Goal: Information Seeking & Learning: Find specific fact

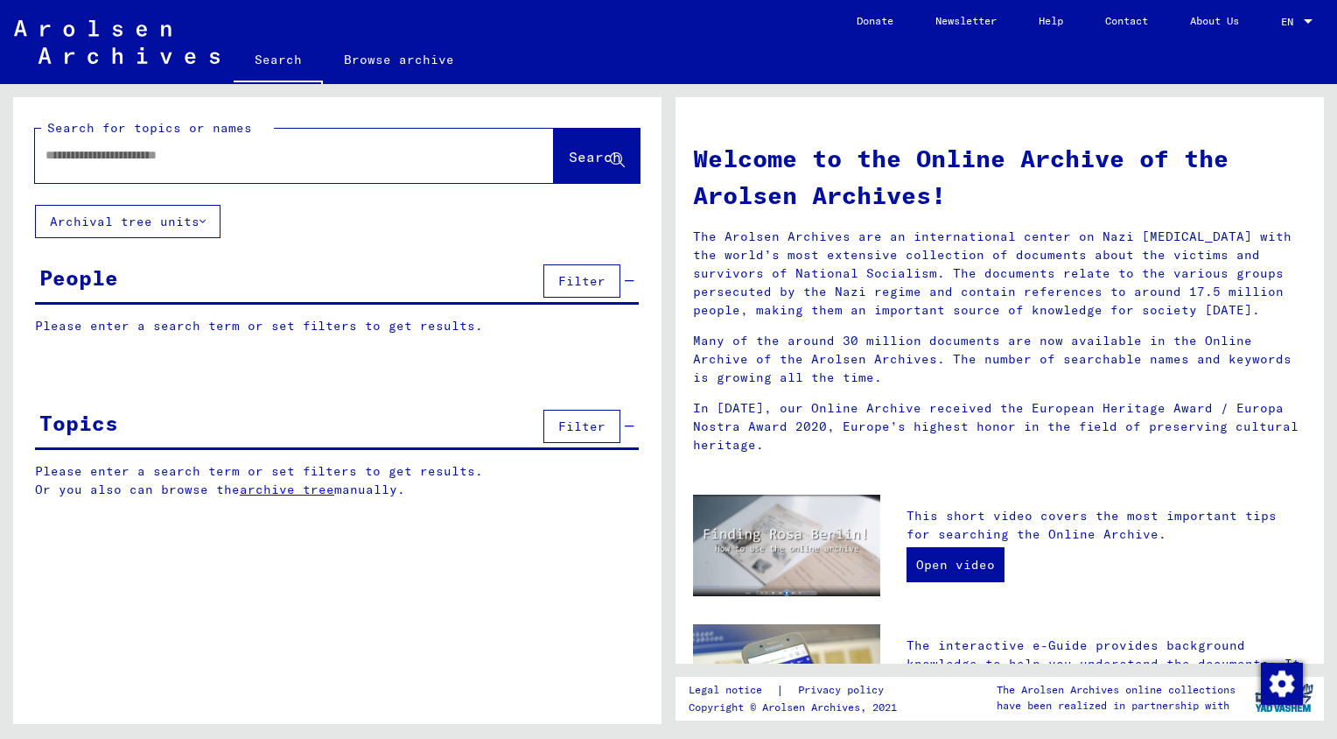
click at [175, 161] on input "text" at bounding box center [274, 155] width 456 height 18
type input "******"
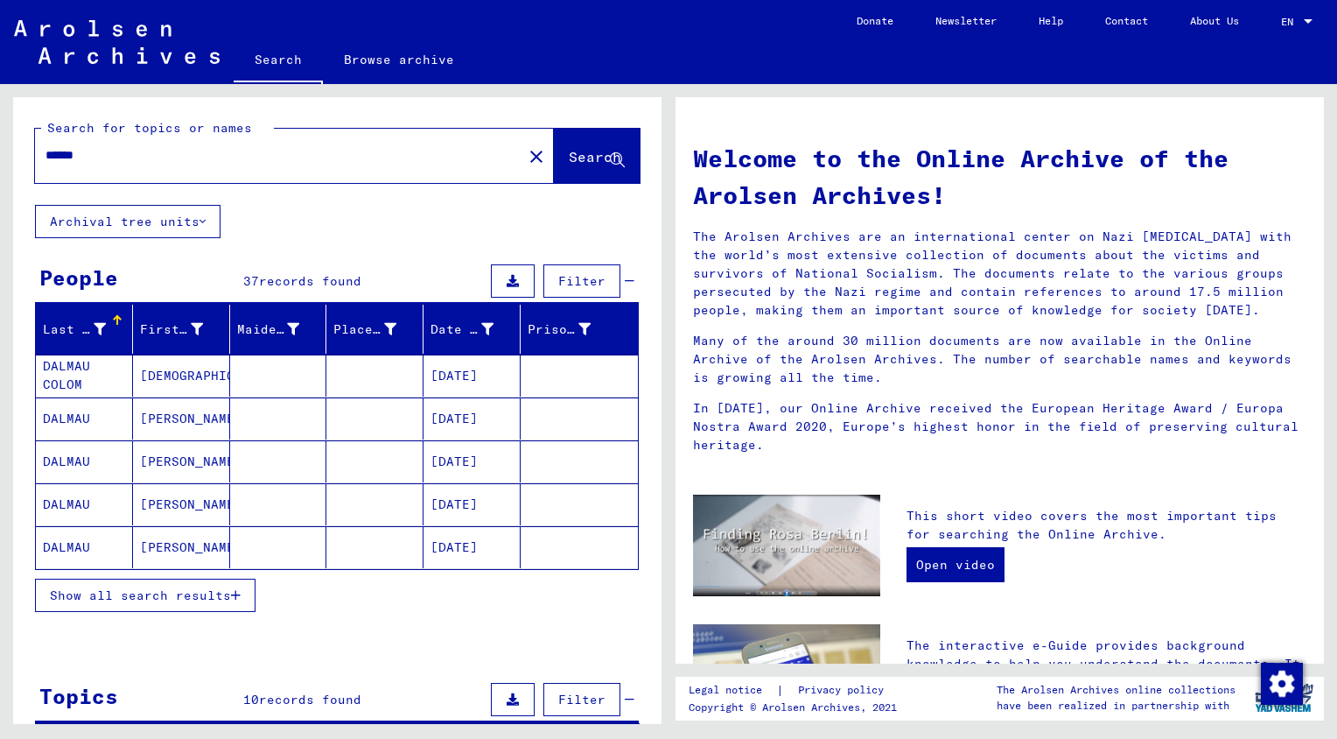
click at [154, 599] on span "Show all search results" at bounding box center [140, 595] width 181 height 16
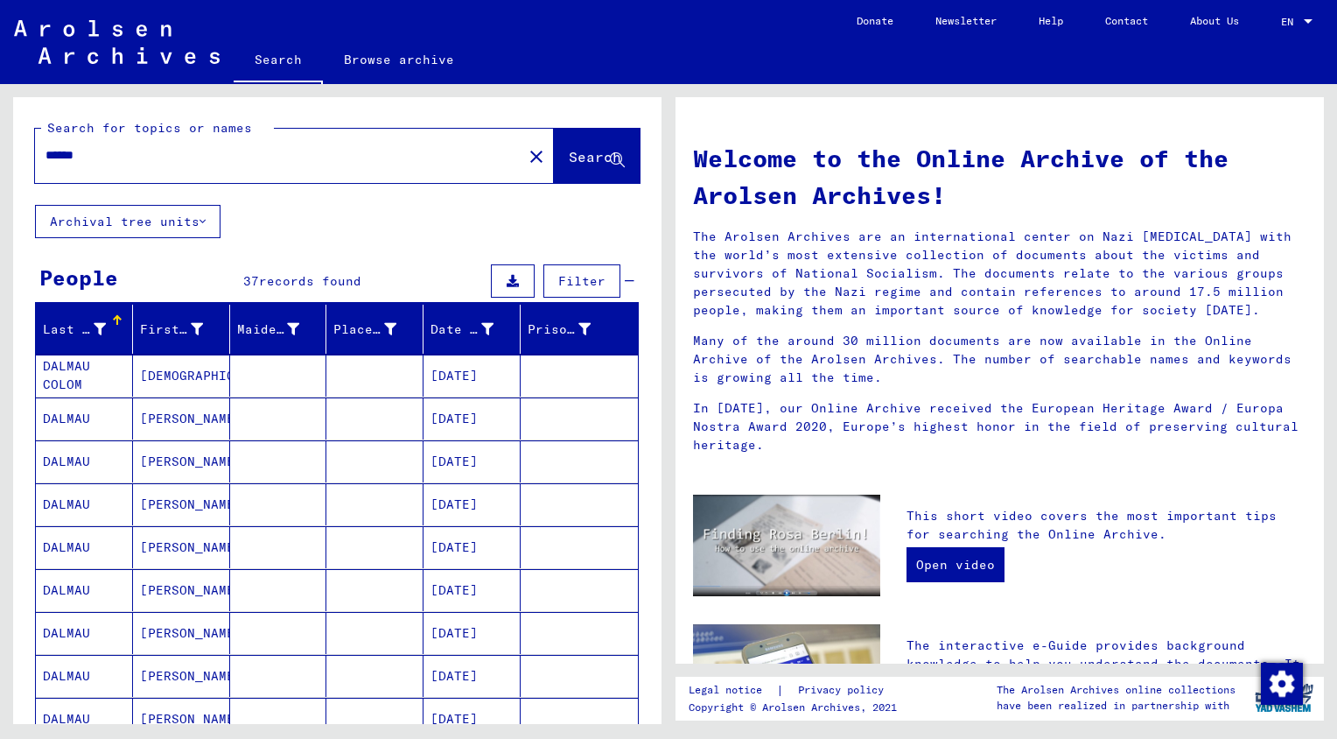
click at [68, 368] on mat-cell "COLOM DALMAU COLOM DALMAU" at bounding box center [84, 375] width 97 height 42
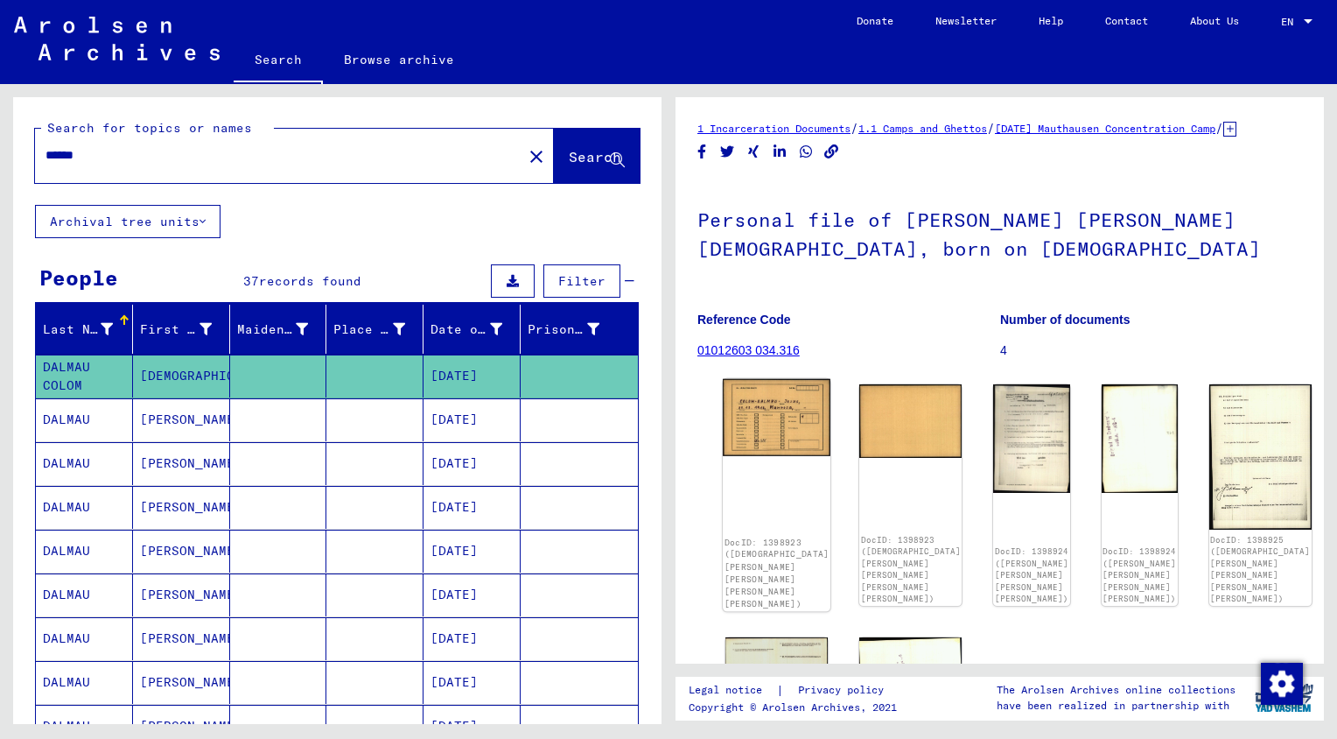
click at [762, 425] on img at bounding box center [777, 417] width 108 height 77
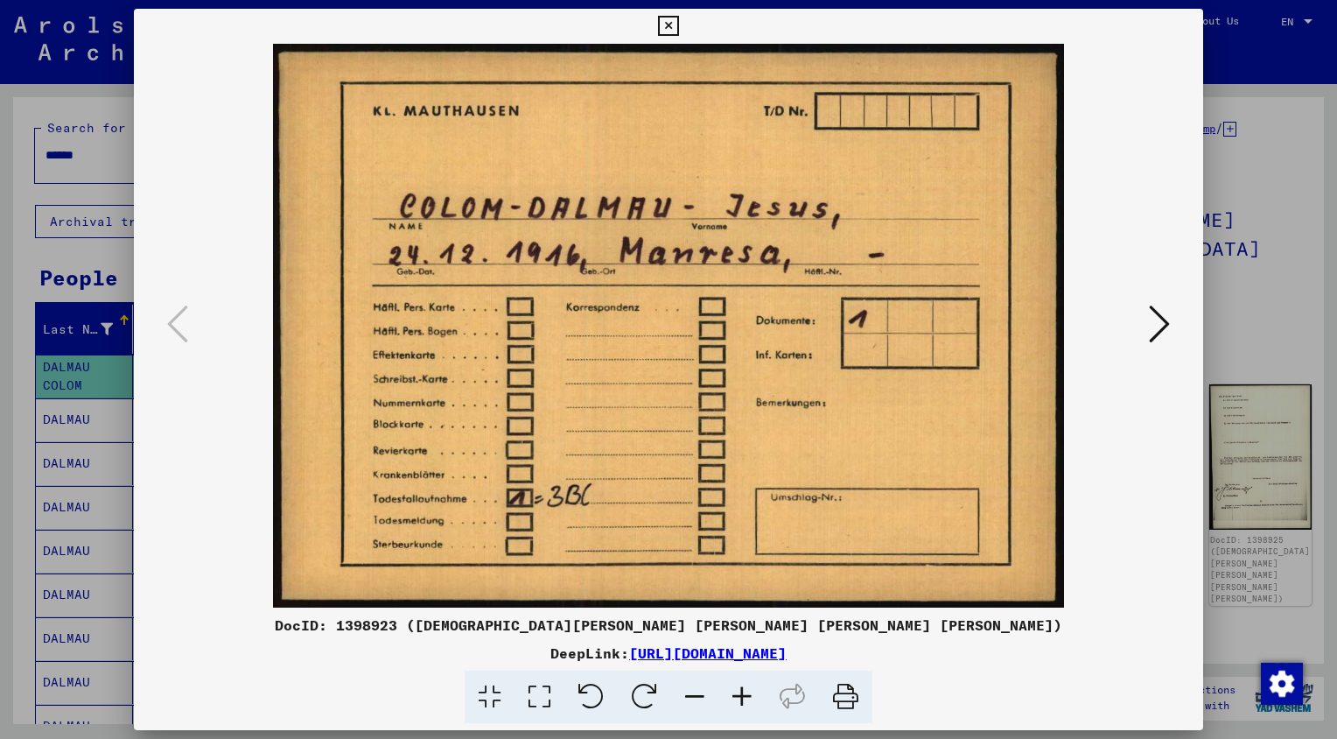
click at [666, 26] on icon at bounding box center [668, 26] width 20 height 21
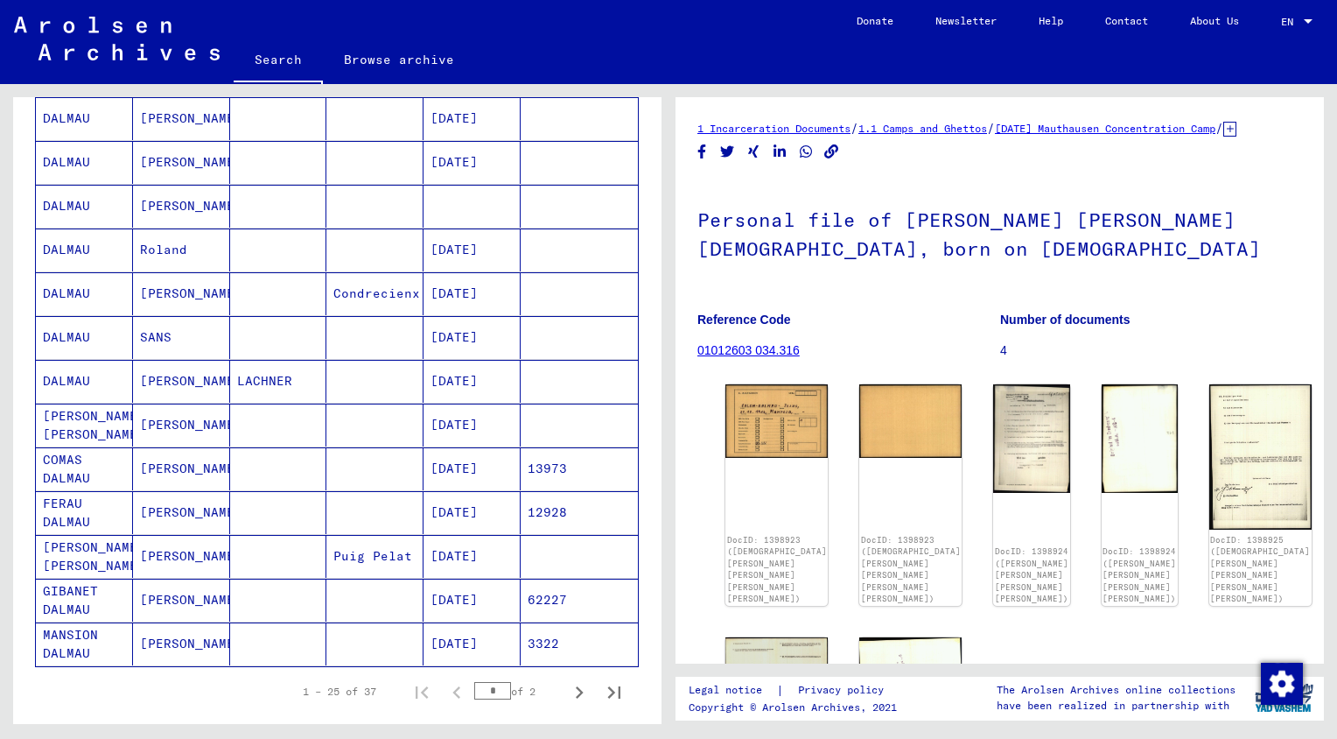
scroll to position [797, 0]
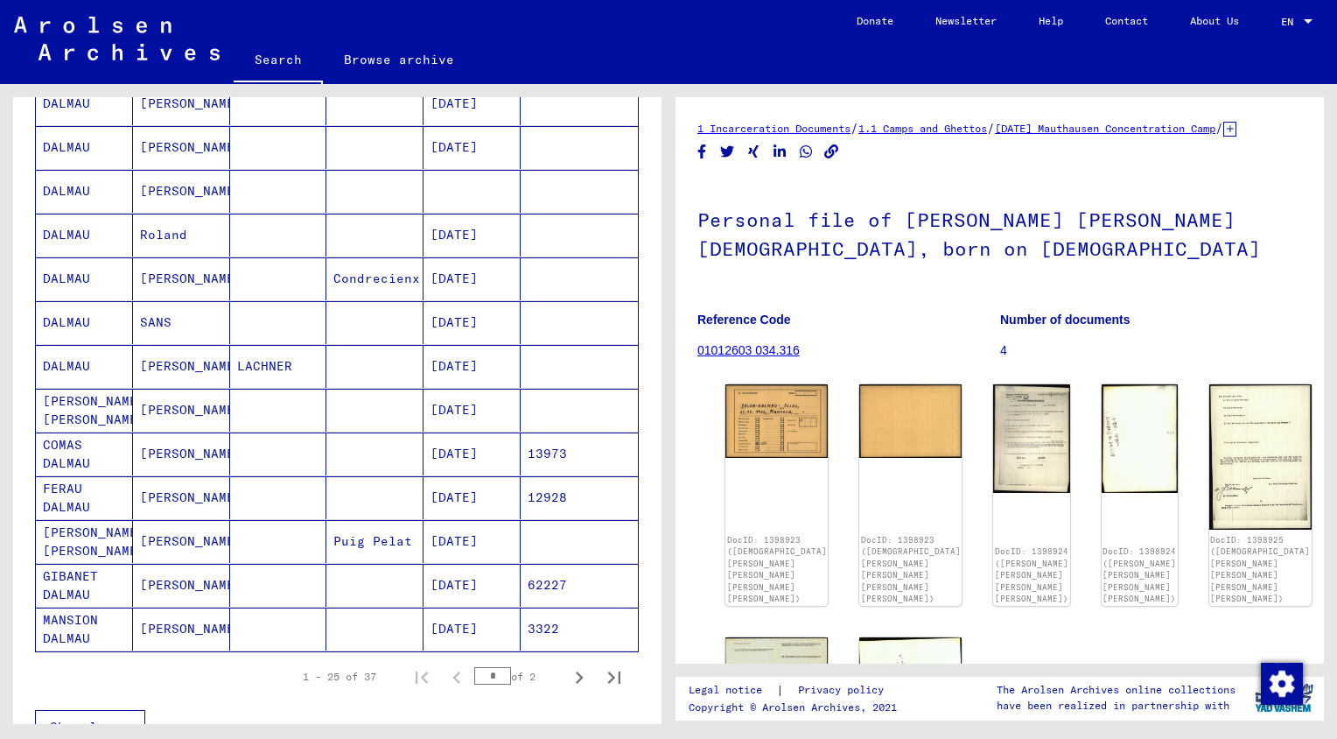
click at [73, 623] on mat-cell "DALMAU MANSION DALMAU MANSION" at bounding box center [84, 628] width 97 height 43
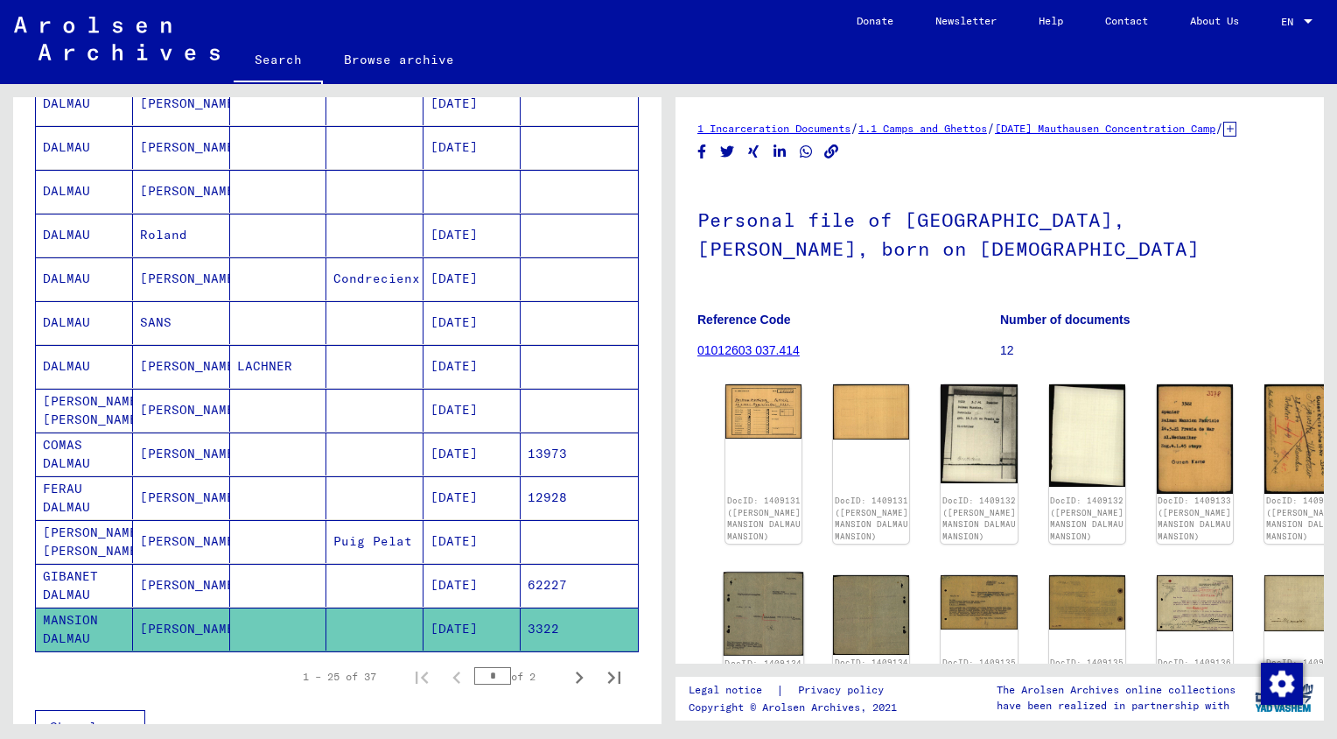
click at [770, 641] on img at bounding box center [764, 613] width 81 height 84
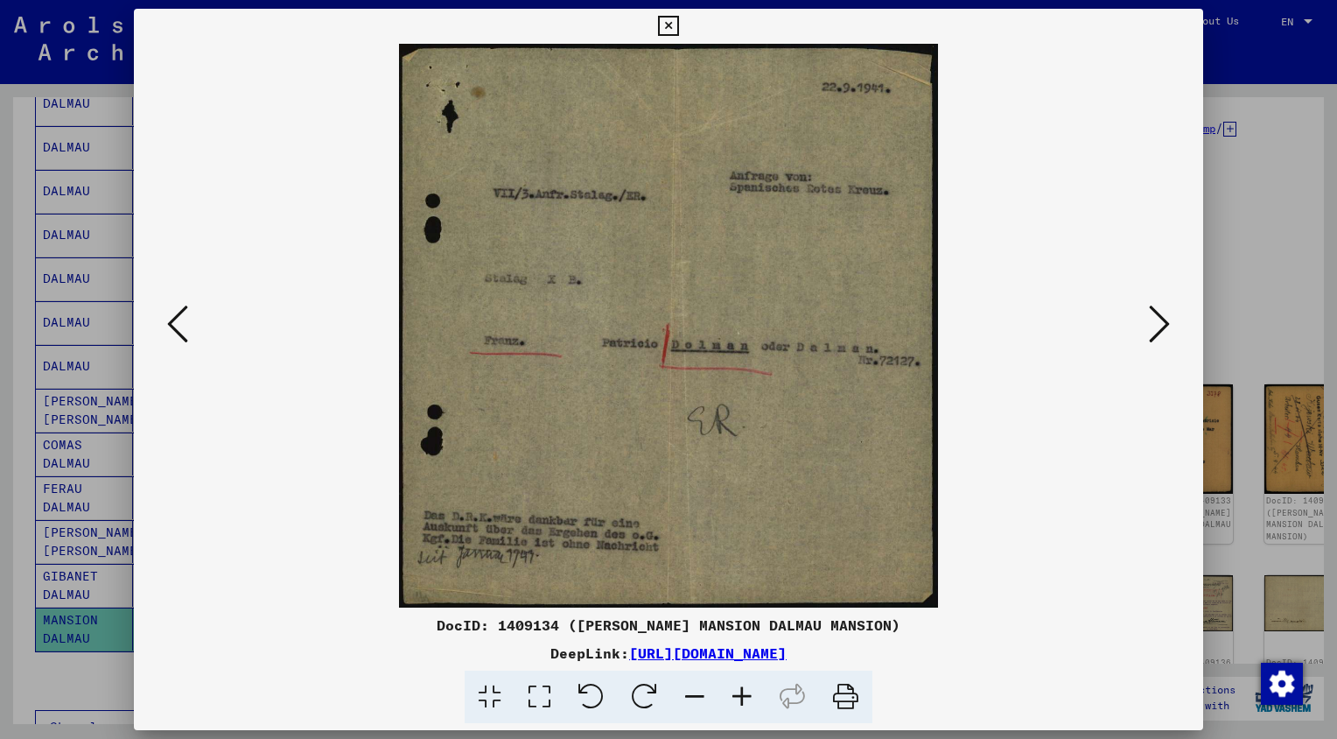
click at [1162, 326] on icon at bounding box center [1159, 324] width 21 height 42
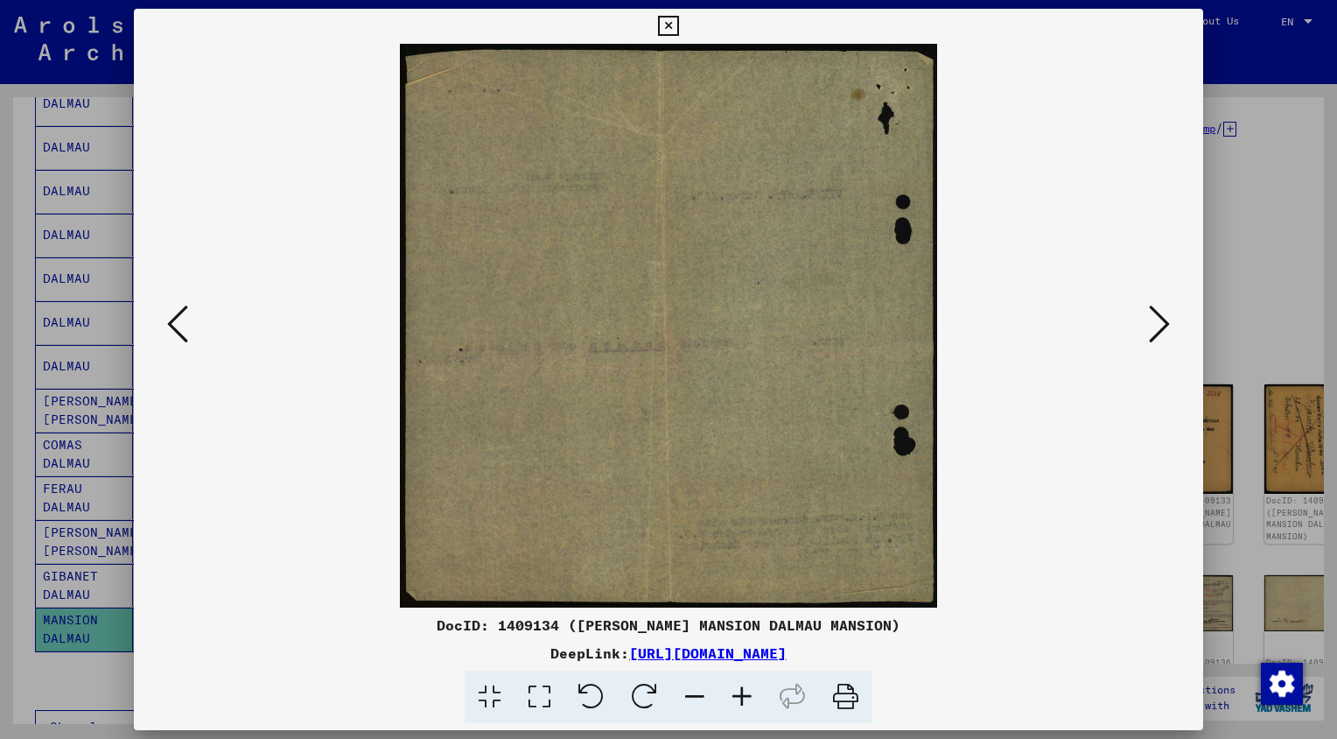
click at [1162, 326] on icon at bounding box center [1159, 324] width 21 height 42
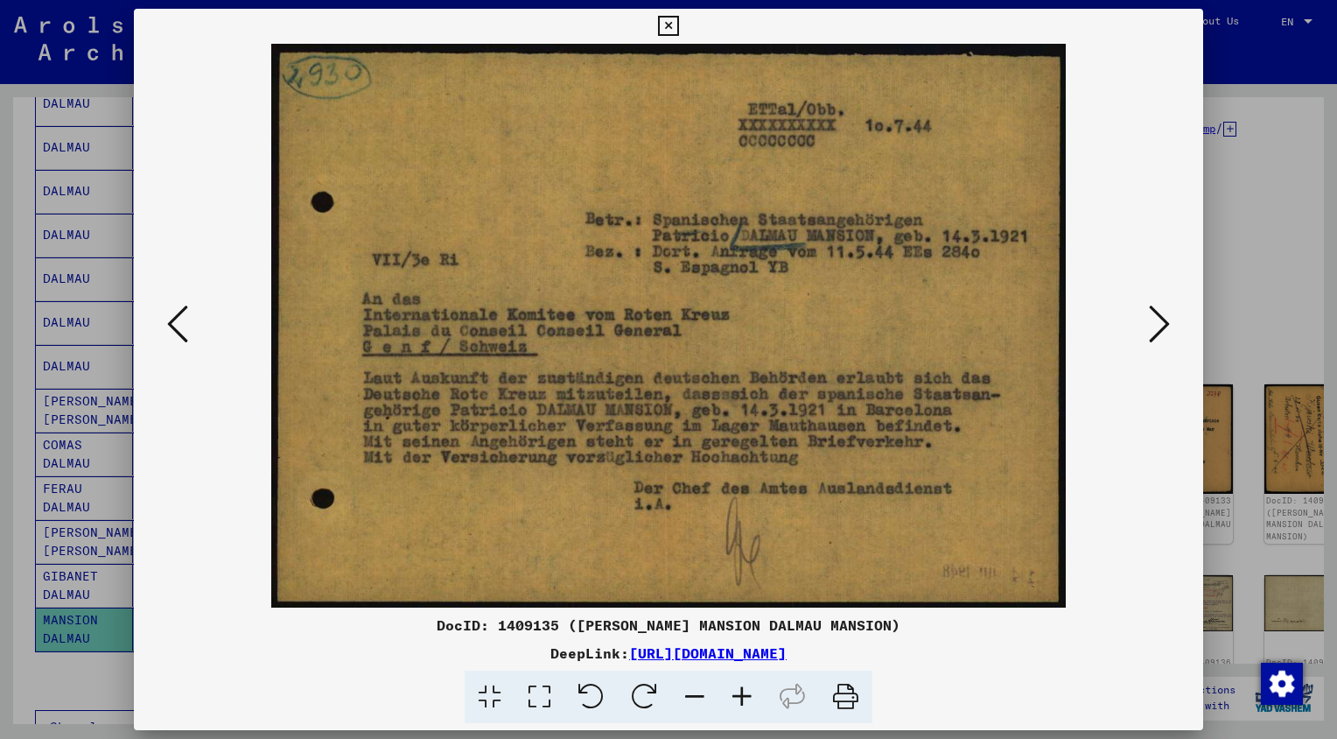
click at [1162, 326] on icon at bounding box center [1159, 324] width 21 height 42
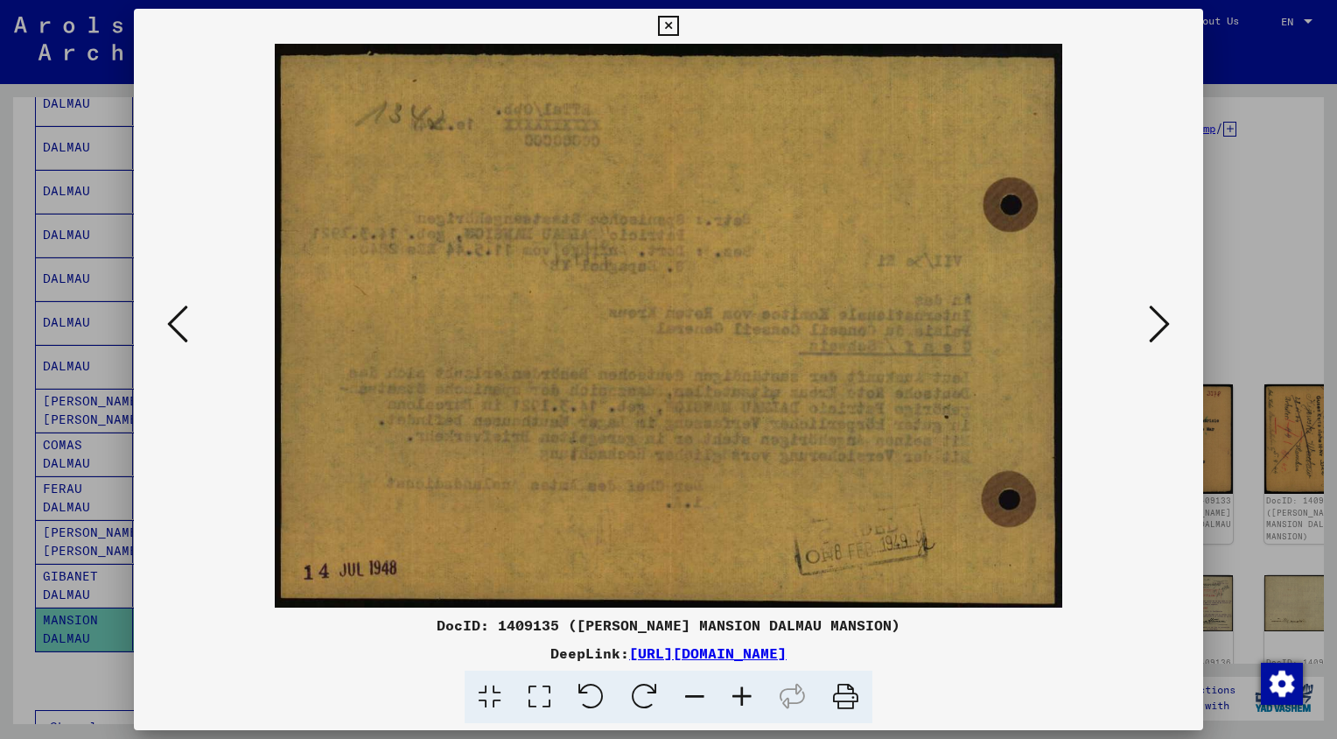
click at [1162, 326] on icon at bounding box center [1159, 324] width 21 height 42
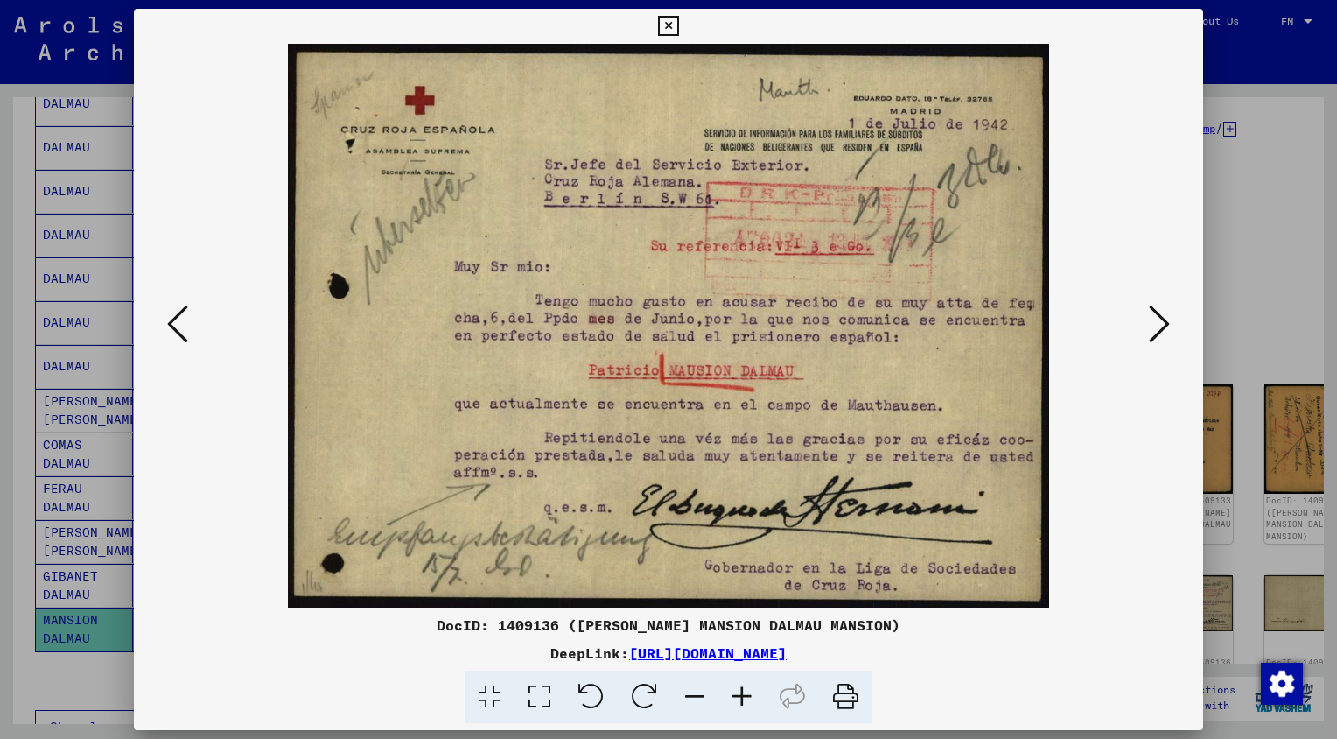
click at [1162, 326] on icon at bounding box center [1159, 324] width 21 height 42
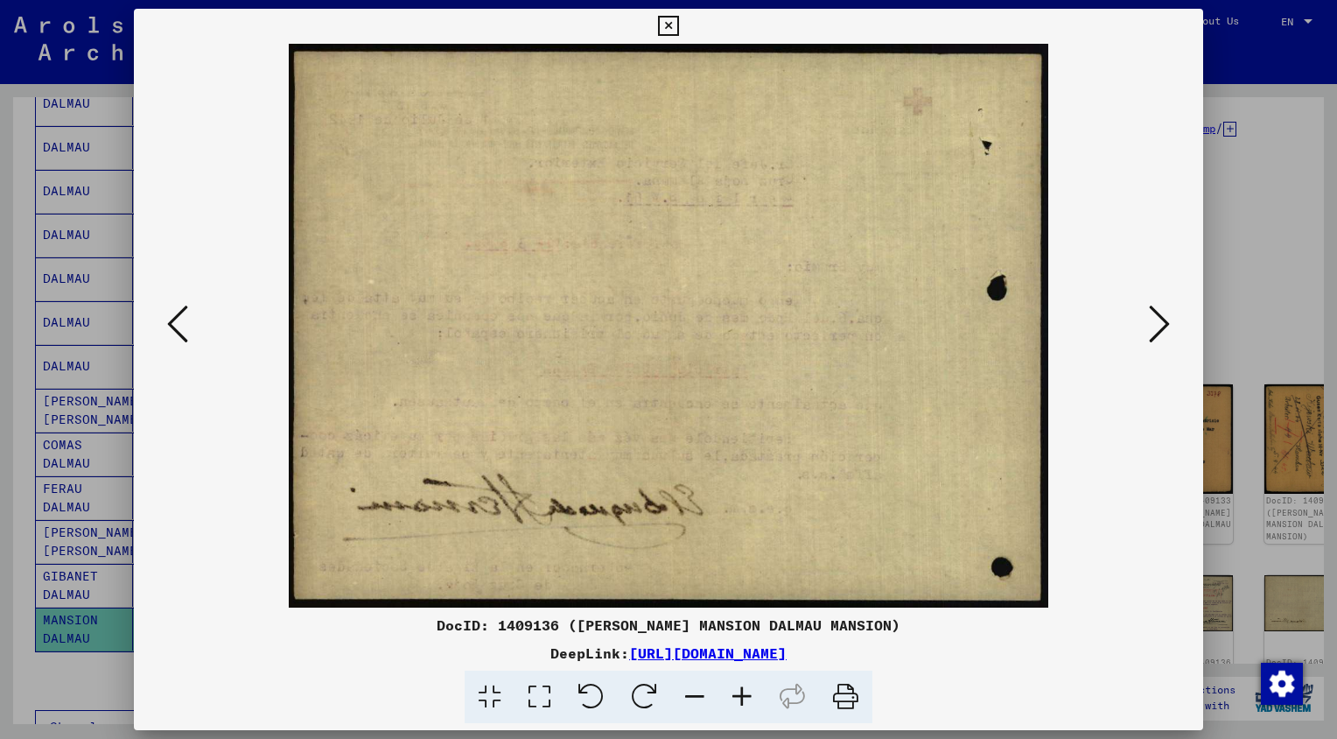
click at [1162, 326] on icon at bounding box center [1159, 324] width 21 height 42
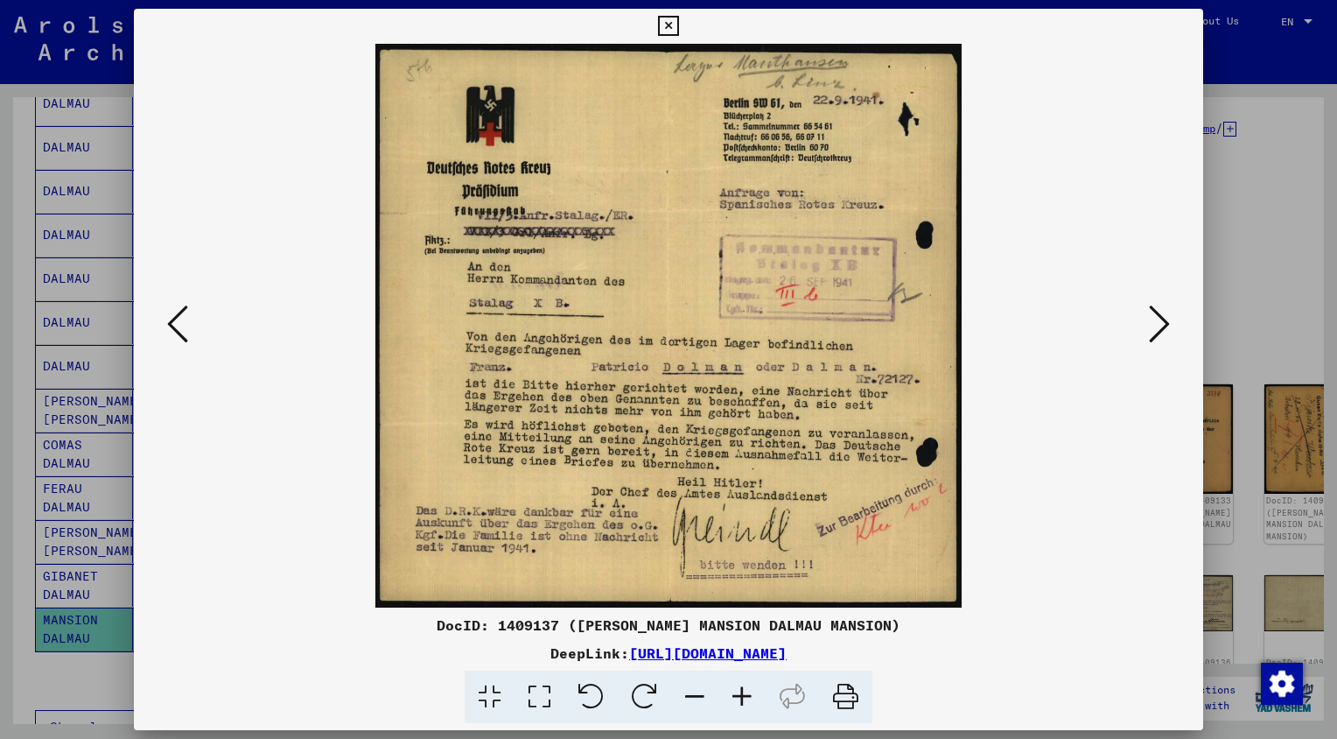
click at [1162, 326] on icon at bounding box center [1159, 324] width 21 height 42
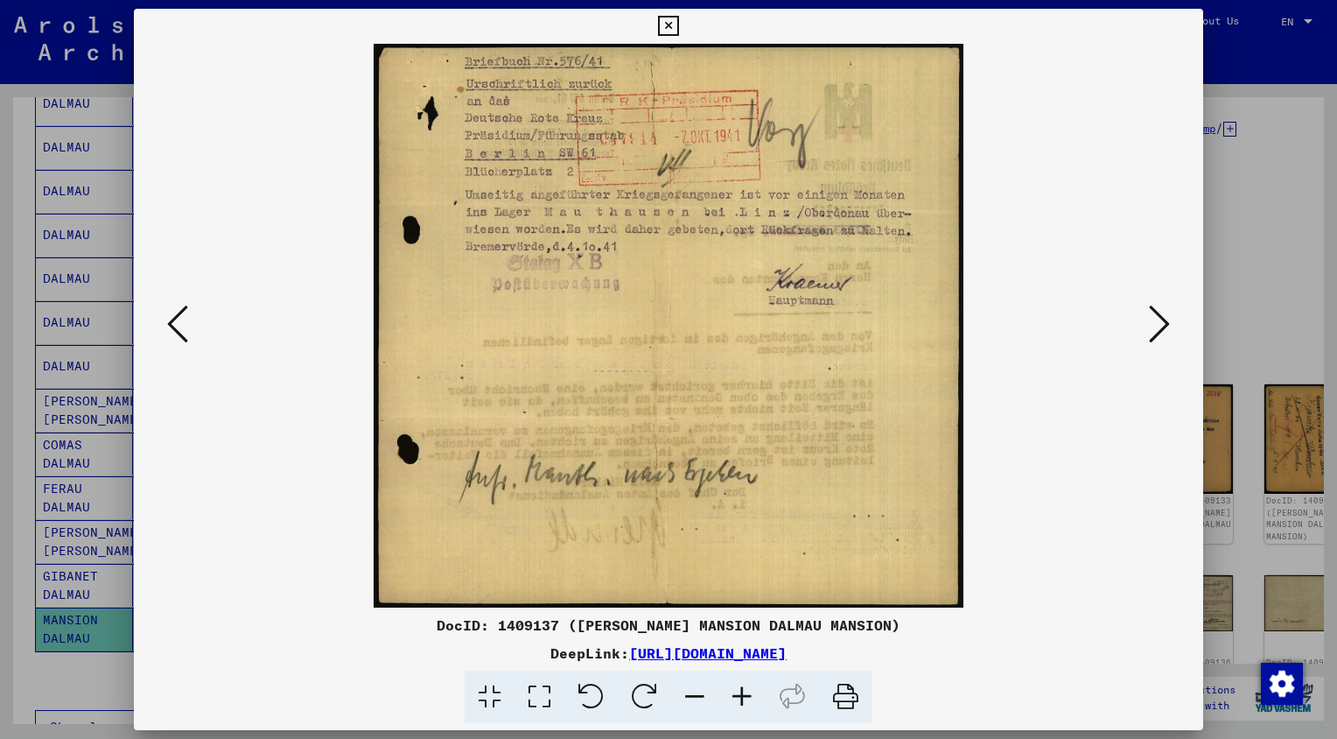
click at [1162, 326] on icon at bounding box center [1159, 324] width 21 height 42
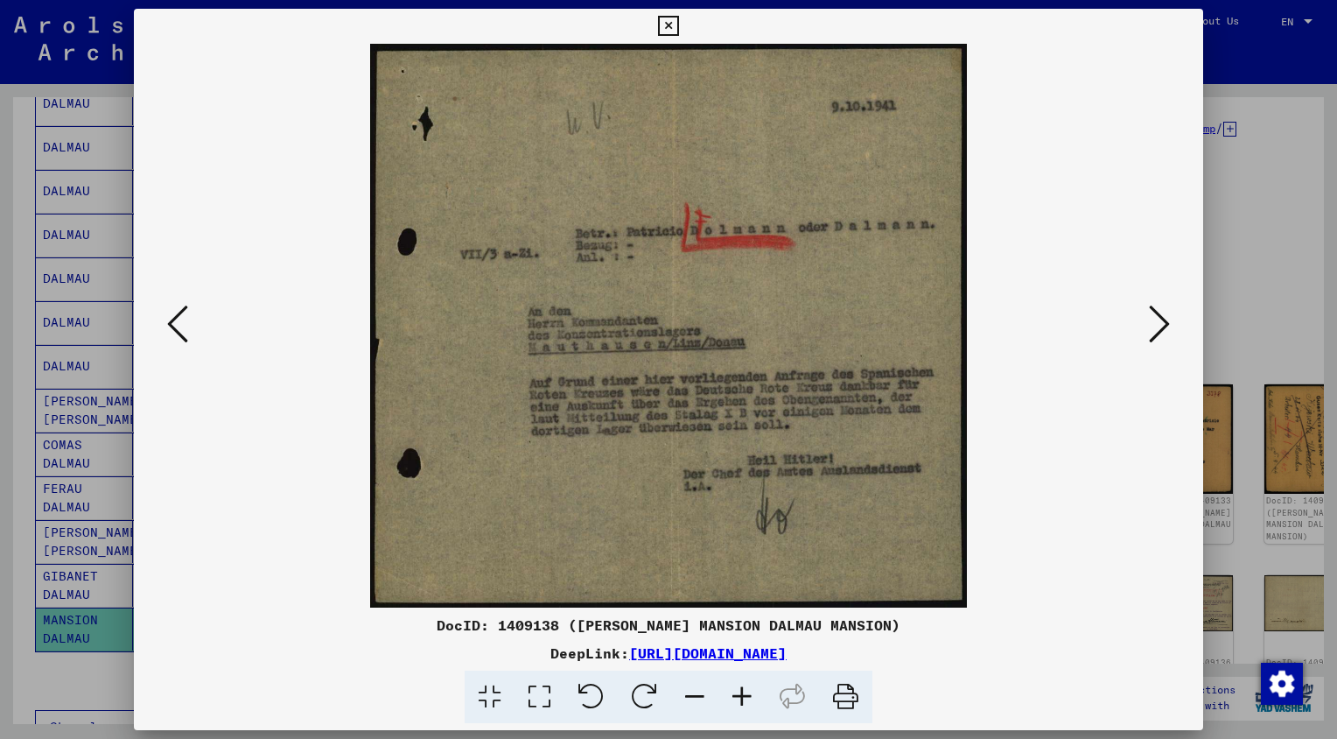
click at [1162, 326] on icon at bounding box center [1159, 324] width 21 height 42
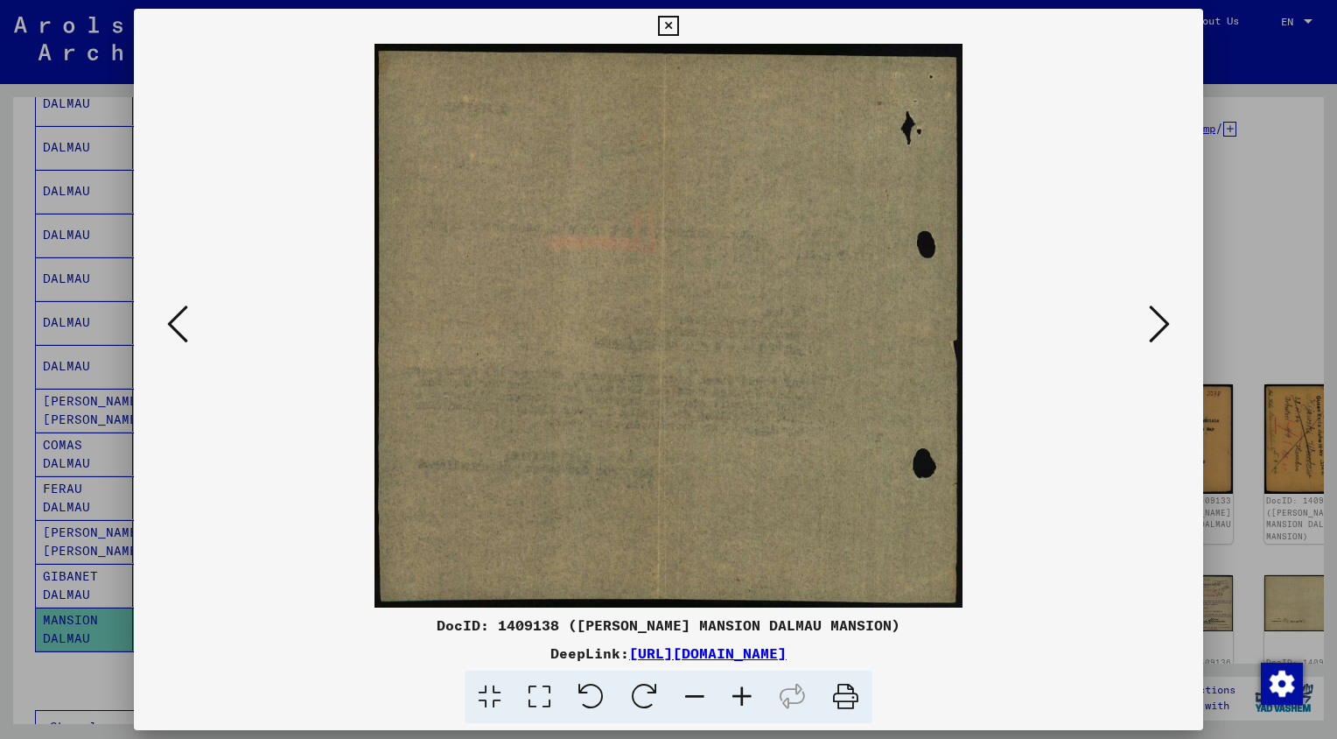
click at [1162, 326] on icon at bounding box center [1159, 324] width 21 height 42
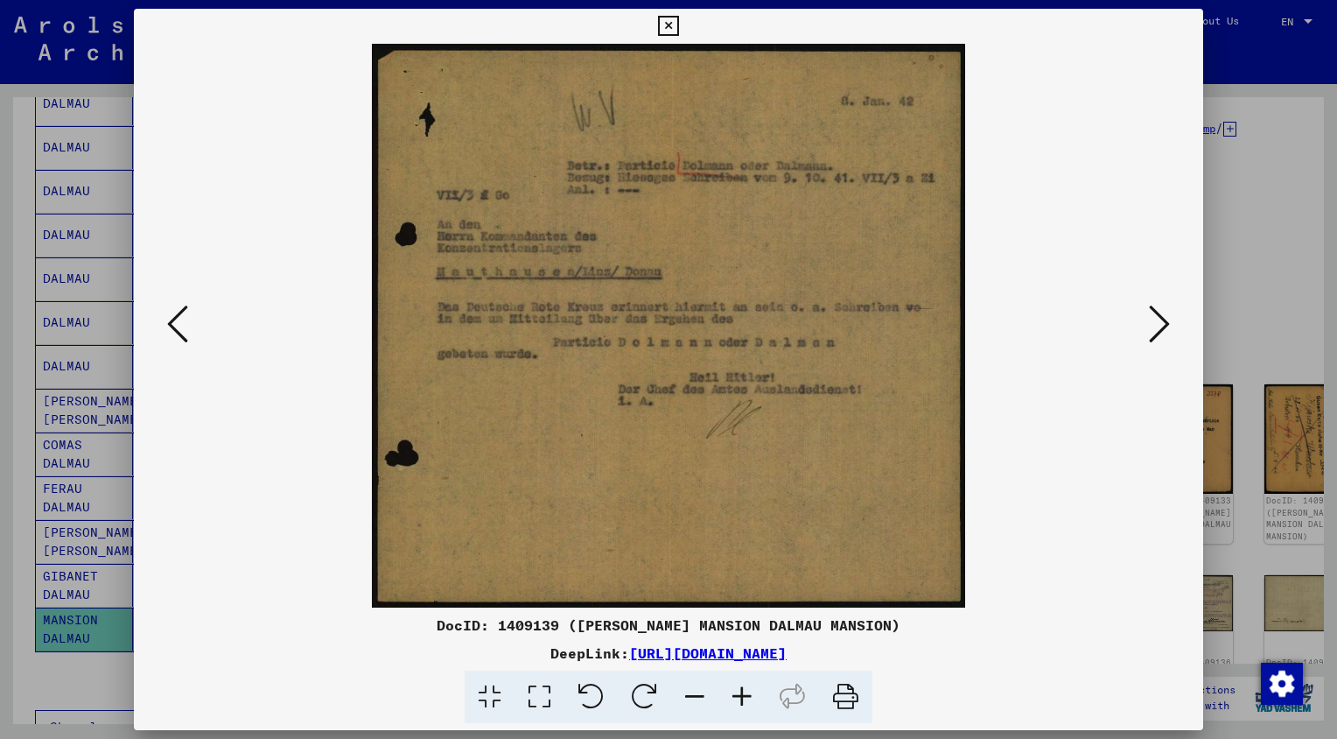
click at [1162, 326] on icon at bounding box center [1159, 324] width 21 height 42
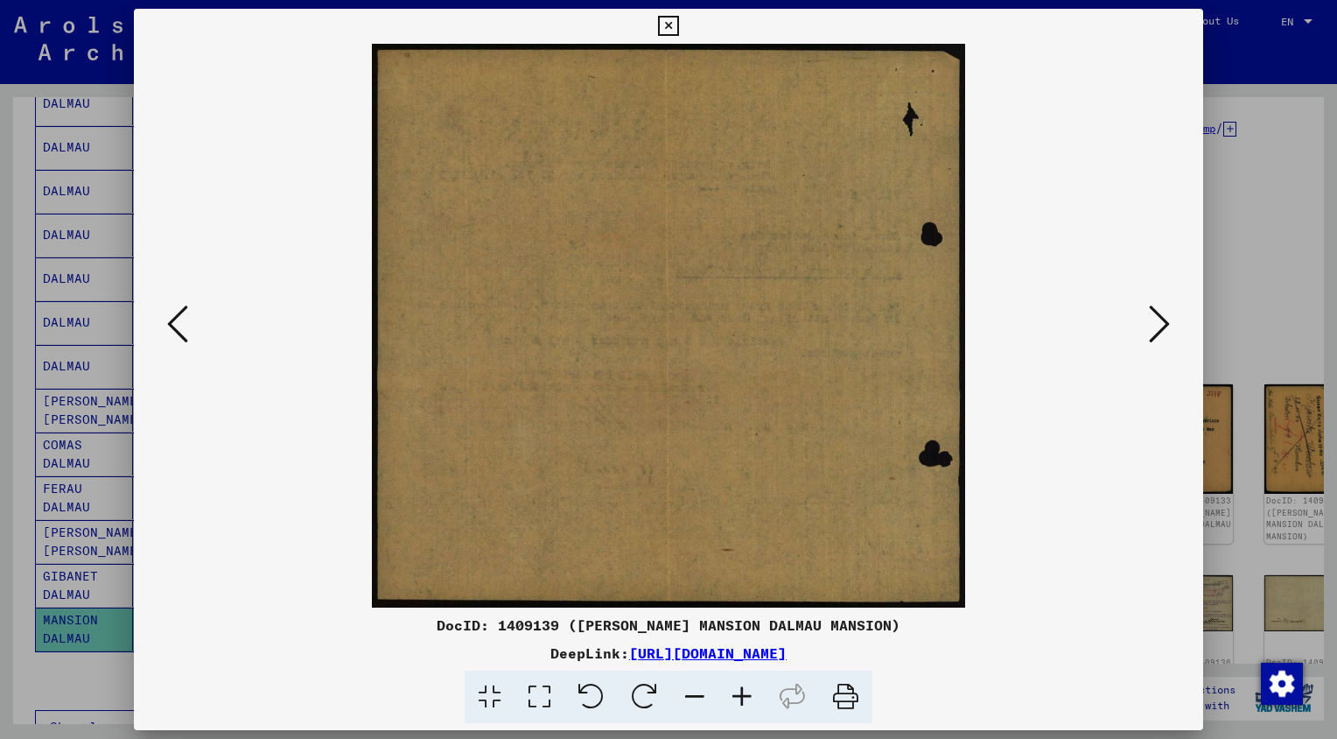
click at [1162, 326] on icon at bounding box center [1159, 324] width 21 height 42
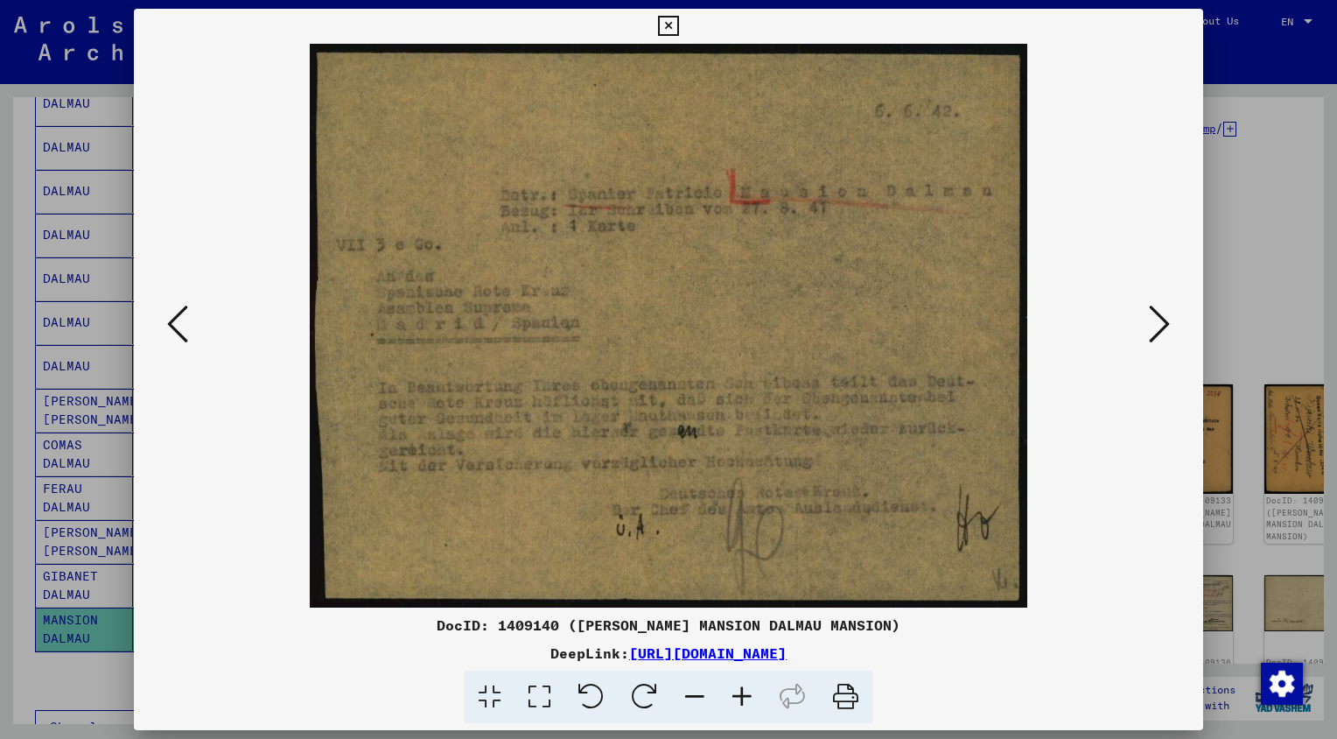
click at [1162, 326] on icon at bounding box center [1159, 324] width 21 height 42
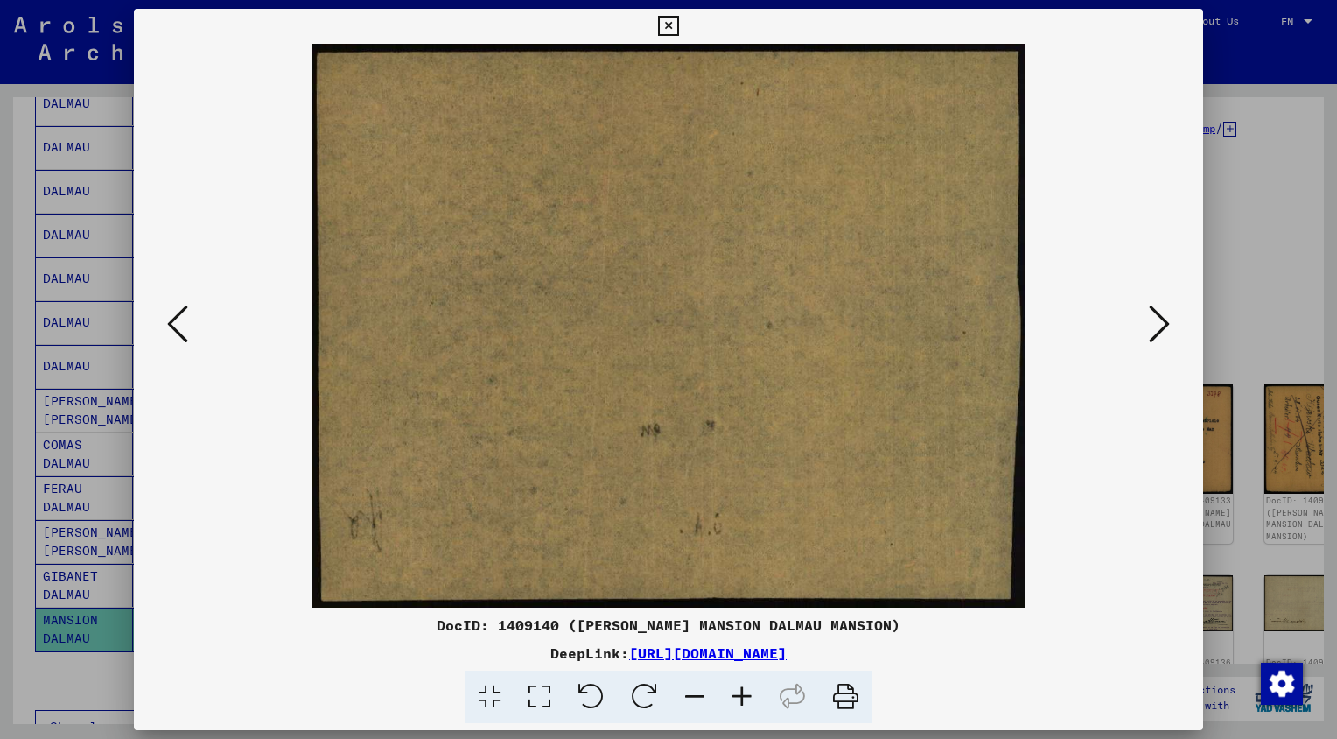
click at [1162, 326] on icon at bounding box center [1159, 324] width 21 height 42
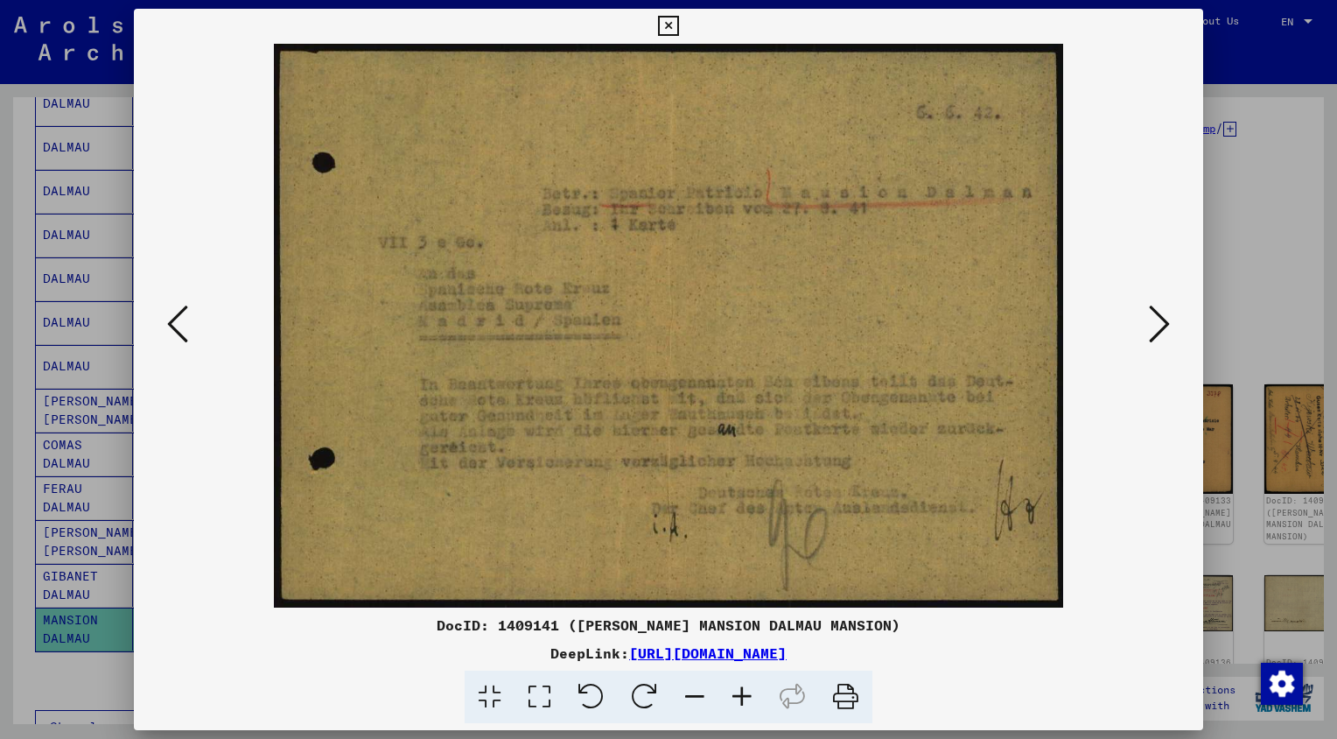
click at [1162, 326] on icon at bounding box center [1159, 324] width 21 height 42
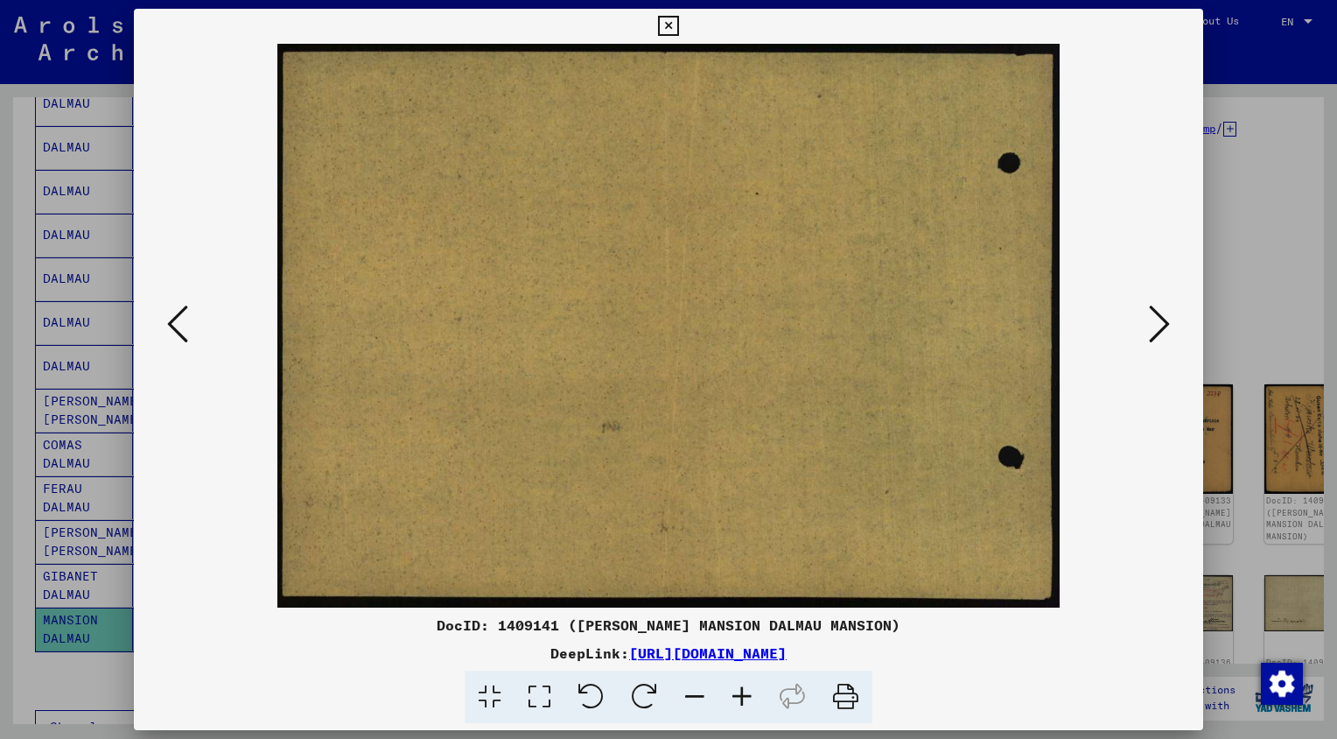
click at [1162, 326] on icon at bounding box center [1159, 324] width 21 height 42
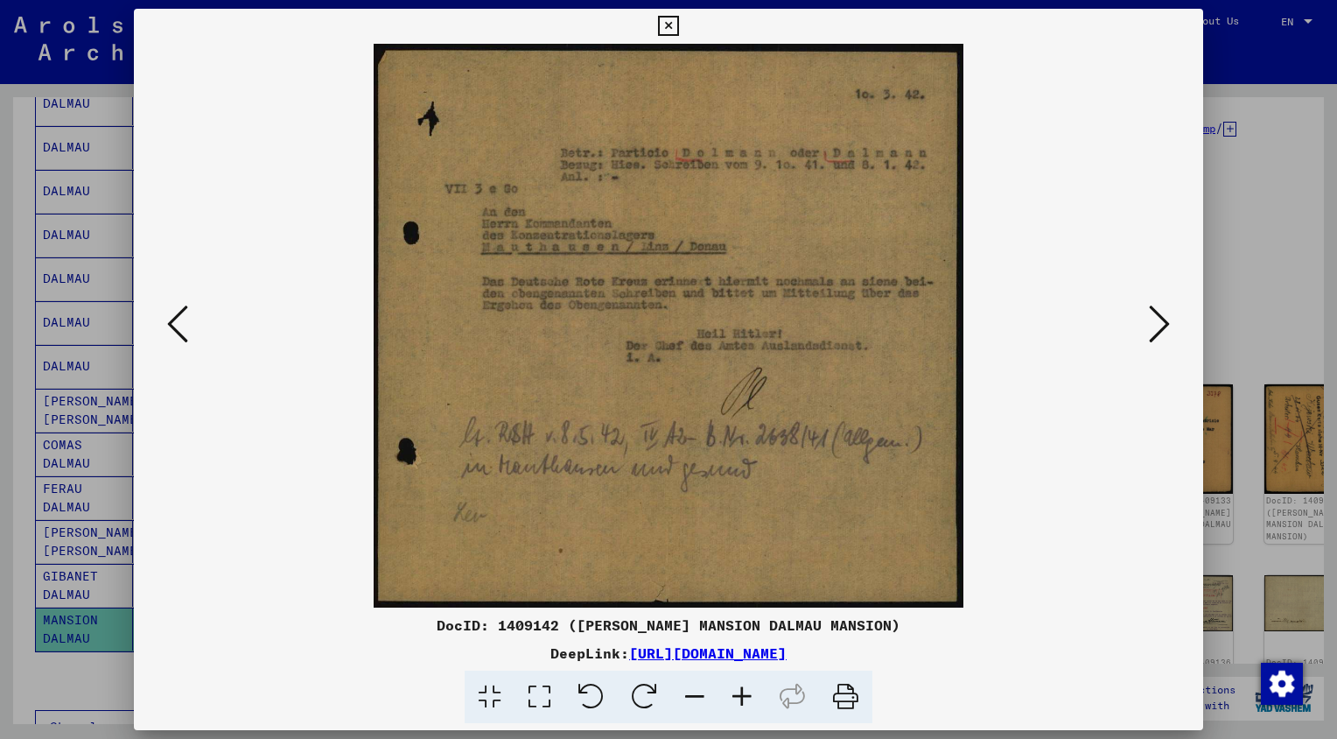
click at [1162, 326] on icon at bounding box center [1159, 324] width 21 height 42
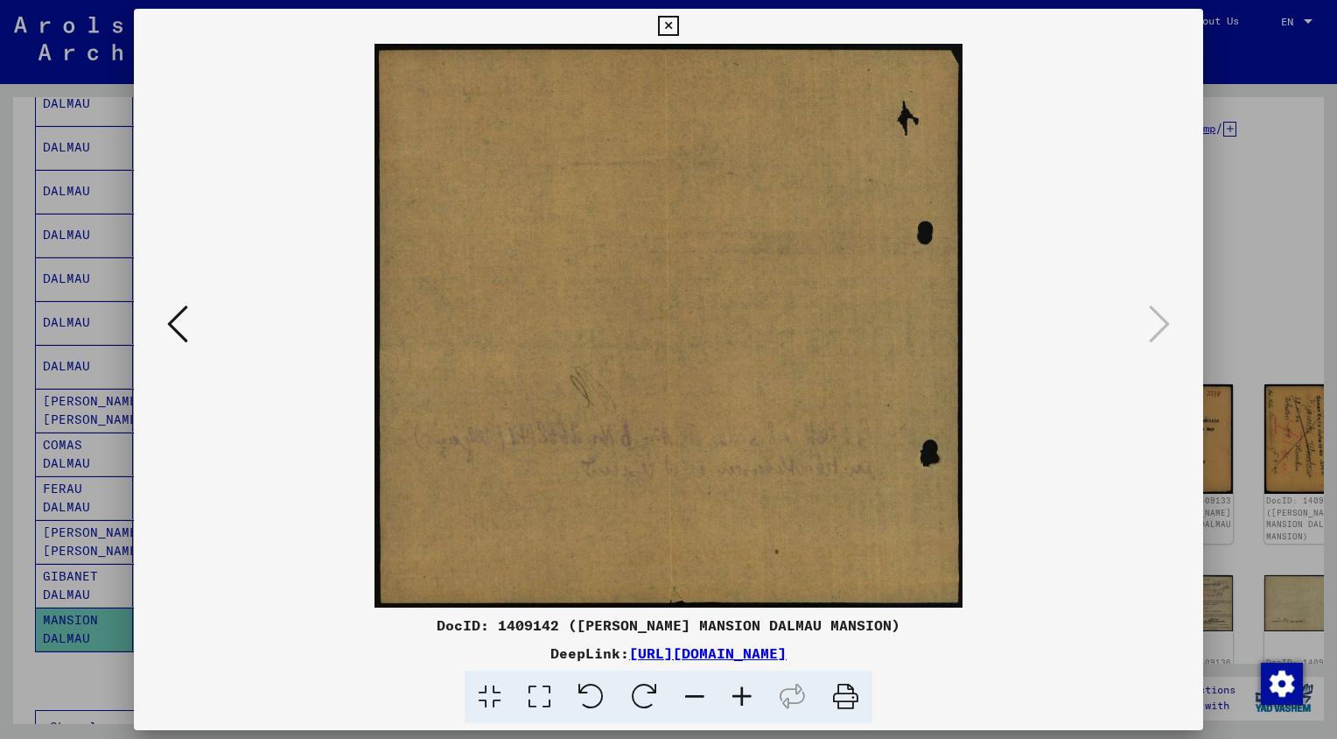
click at [669, 25] on icon at bounding box center [668, 26] width 20 height 21
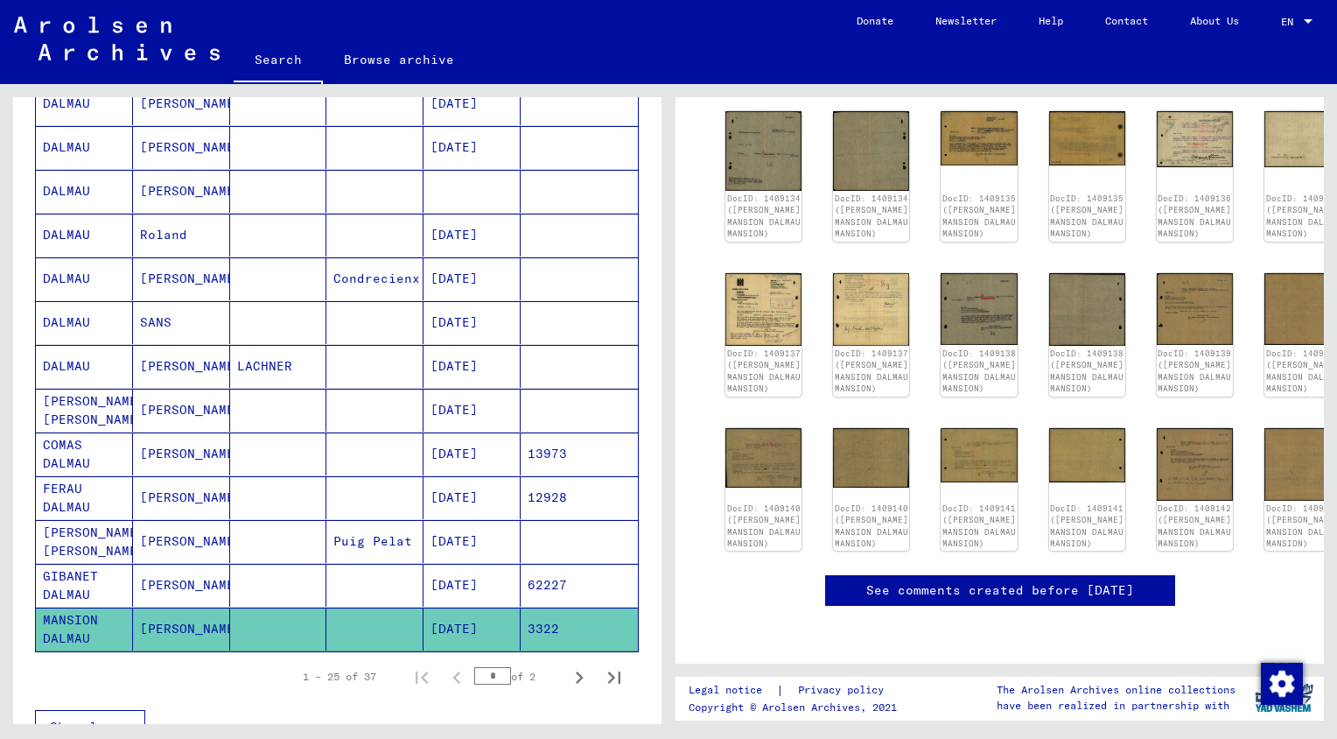
scroll to position [709, 0]
click at [1175, 307] on div "DocID: 1409131 ([PERSON_NAME] MANSION DALMAU MANSION) DocID: 1409131 ([PERSON_N…" at bounding box center [999, 235] width 563 height 644
click at [1165, 424] on img at bounding box center [1195, 462] width 81 height 76
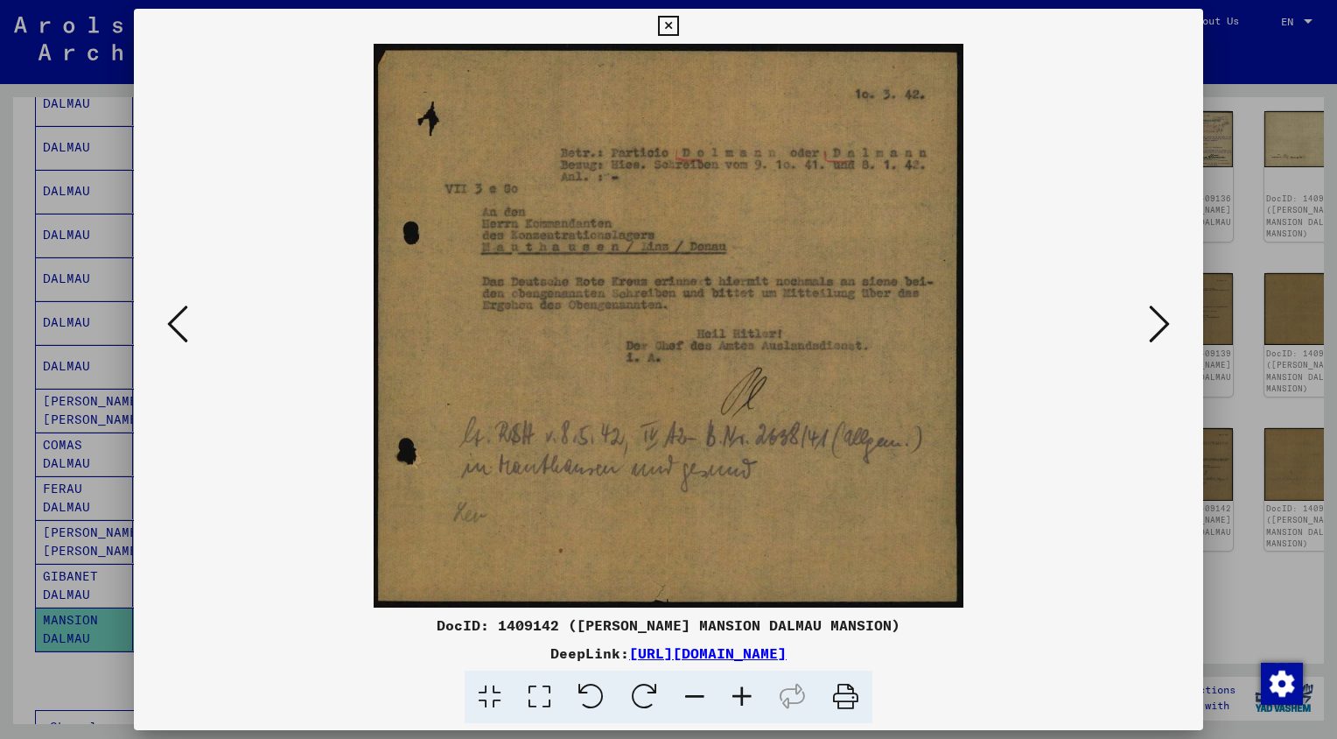
click at [1160, 331] on icon at bounding box center [1159, 324] width 21 height 42
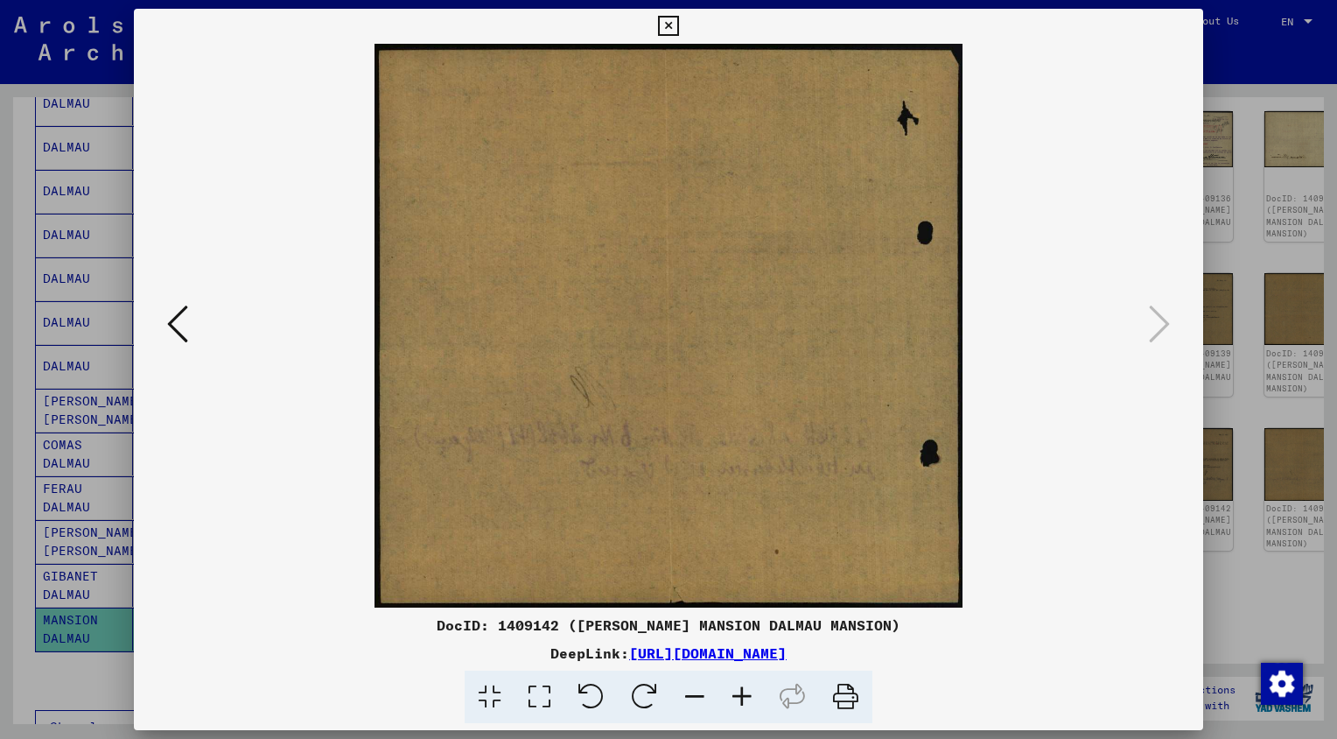
click at [655, 32] on button at bounding box center [668, 26] width 31 height 35
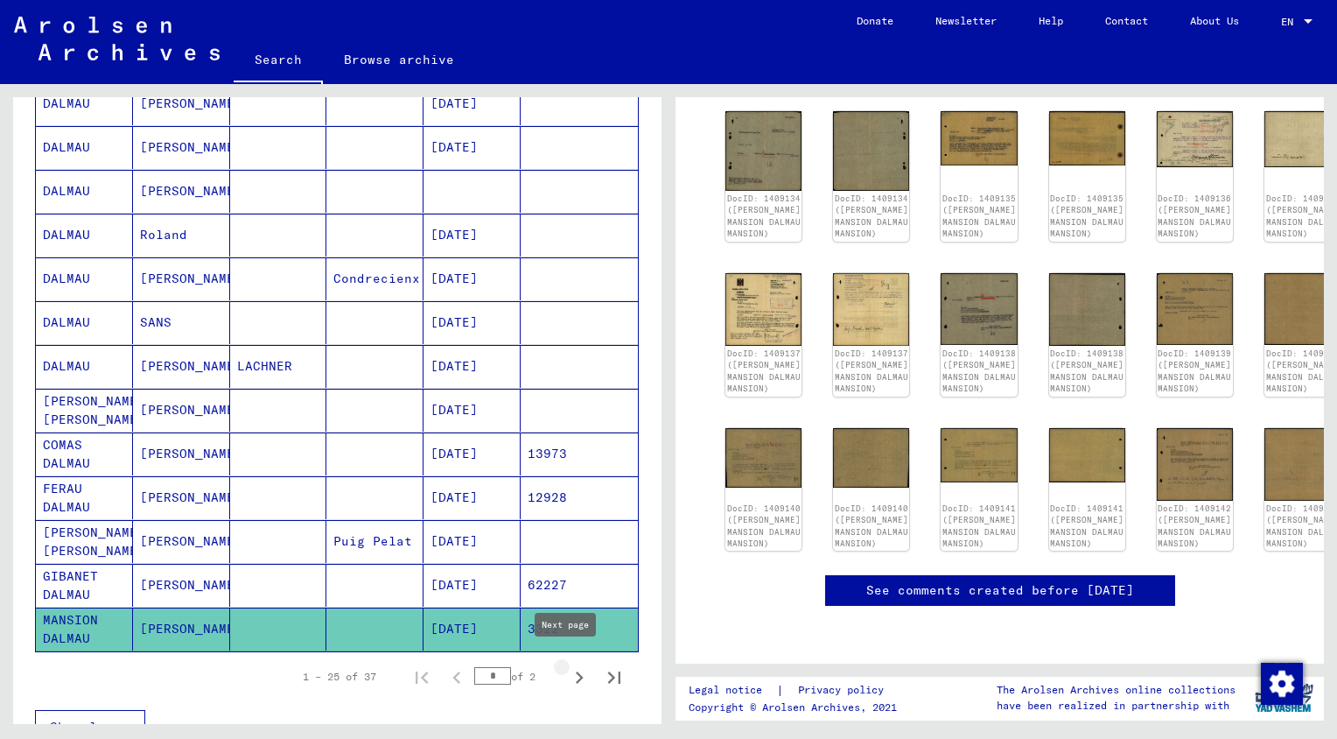
click at [567, 672] on icon "Next page" at bounding box center [579, 677] width 25 height 25
type input "*"
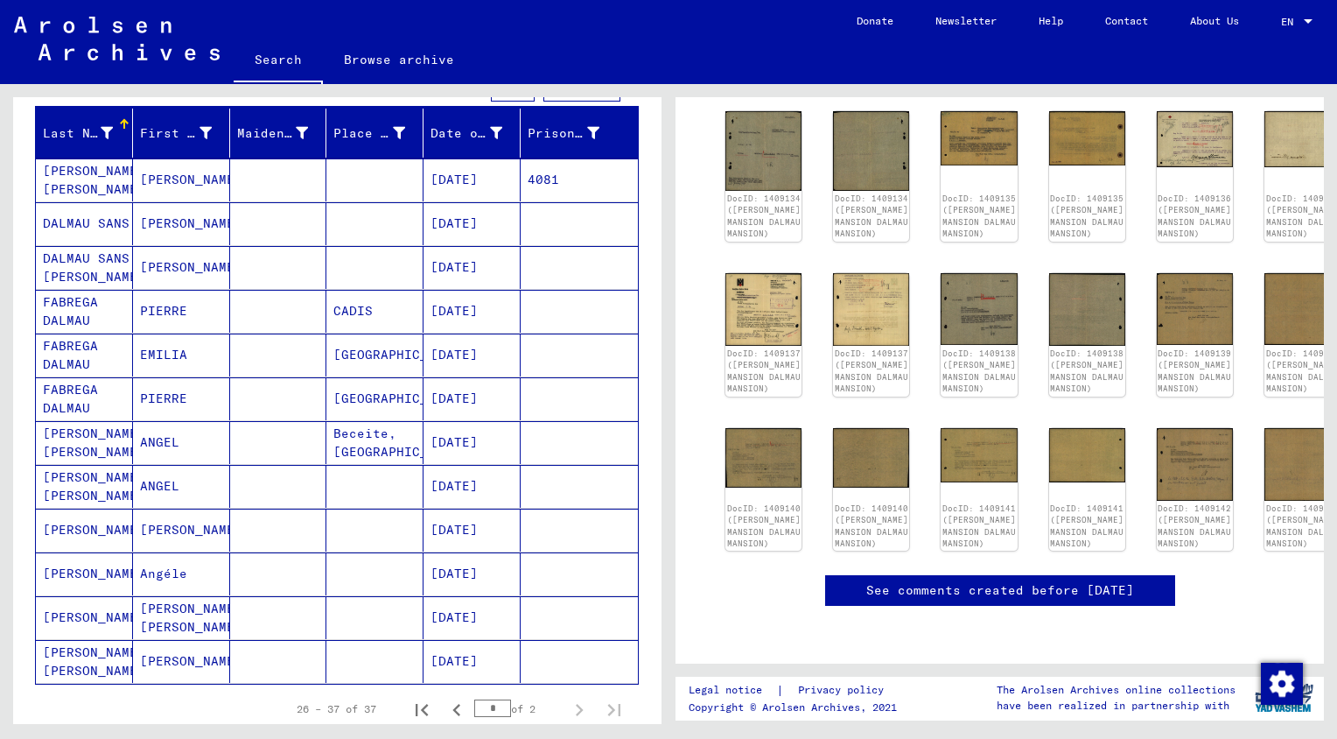
scroll to position [207, 0]
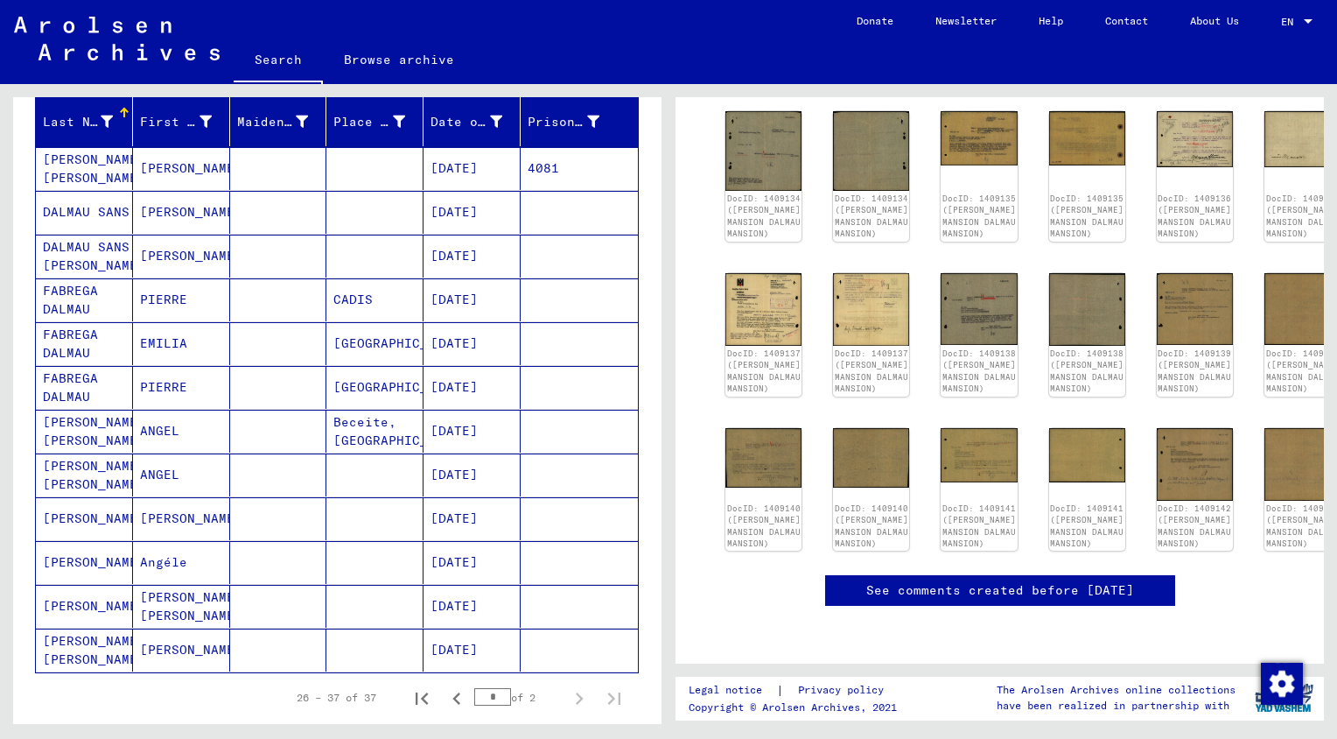
click at [71, 366] on mat-cell "FABREGA DALMAU" at bounding box center [84, 387] width 97 height 43
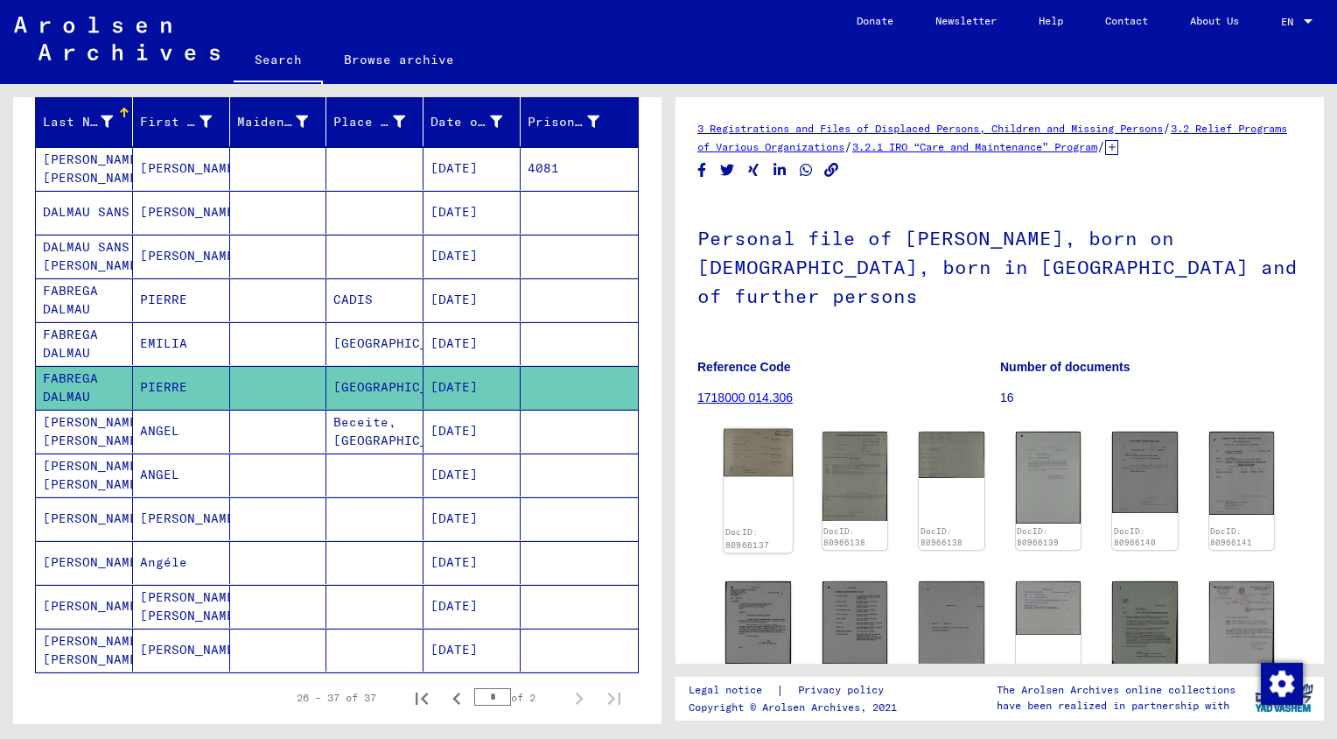
click at [740, 429] on img at bounding box center [758, 453] width 68 height 48
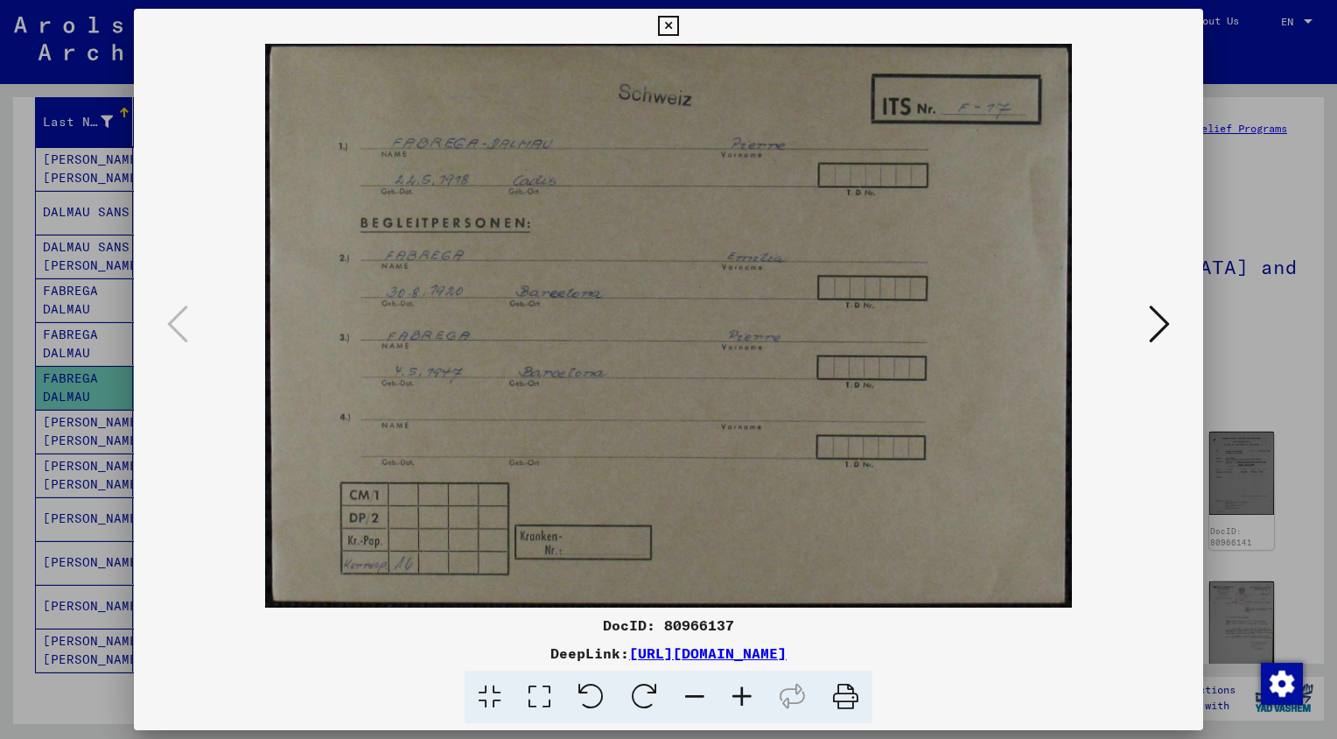
click at [671, 28] on icon at bounding box center [668, 26] width 20 height 21
